Goal: Navigation & Orientation: Find specific page/section

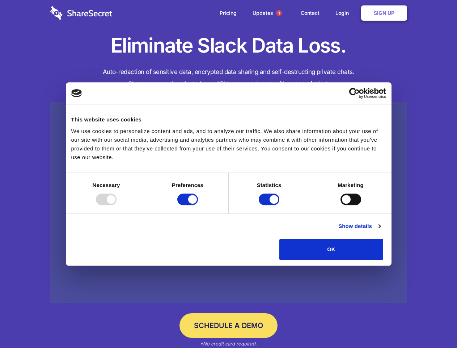
click at [117, 205] on div at bounding box center [106, 199] width 21 height 12
click at [198, 205] on input "Preferences" at bounding box center [187, 199] width 21 height 12
checkbox input "false"
click at [270, 205] on input "Statistics" at bounding box center [269, 199] width 21 height 12
checkbox input "false"
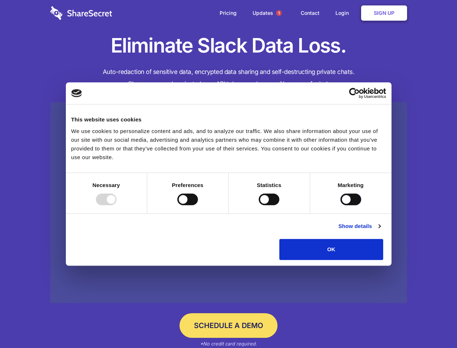
click at [341, 205] on input "Marketing" at bounding box center [351, 199] width 21 height 12
checkbox input "true"
click at [381, 230] on link "Show details" at bounding box center [360, 226] width 42 height 9
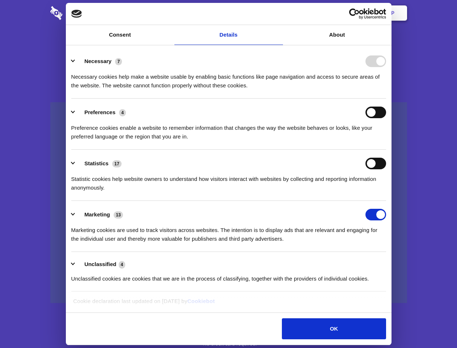
click at [386, 99] on li "Necessary 7 Necessary cookies help make a website usable by enabling basic func…" at bounding box center [228, 72] width 315 height 51
click at [279, 13] on span "1" at bounding box center [279, 13] width 6 height 6
